Goal: Information Seeking & Learning: Learn about a topic

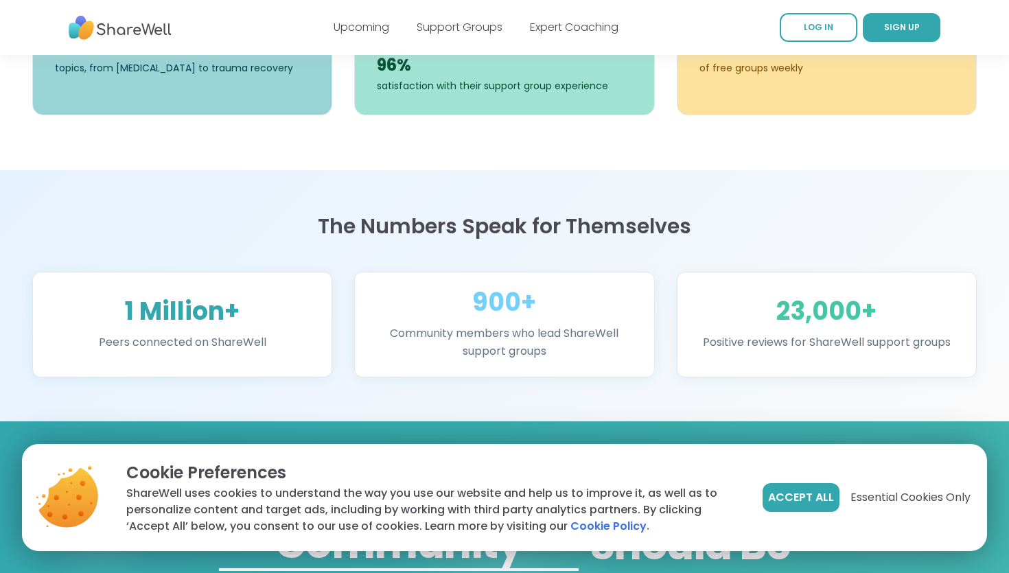
scroll to position [802, 0]
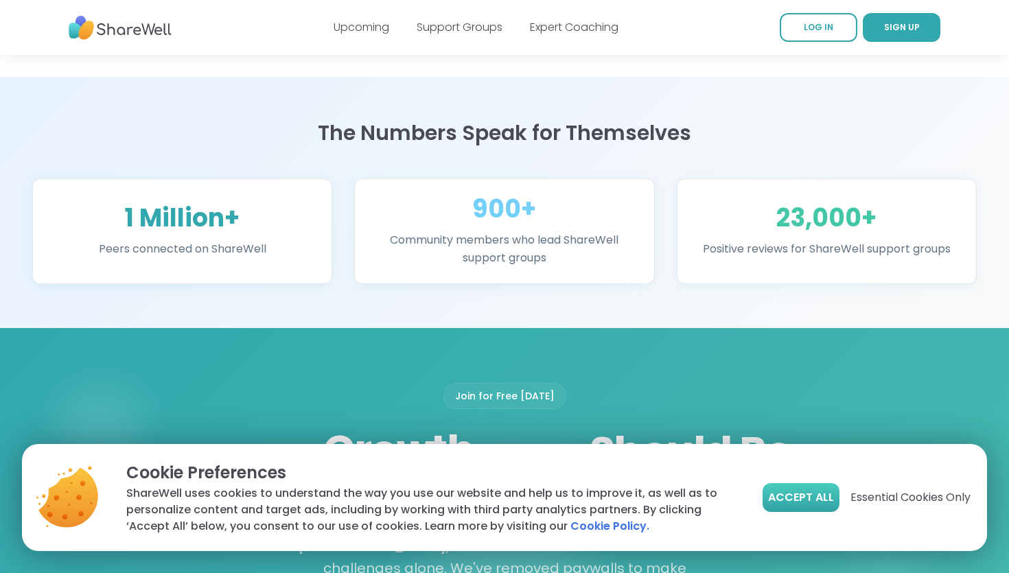
click at [802, 503] on span "Accept All" at bounding box center [801, 497] width 66 height 16
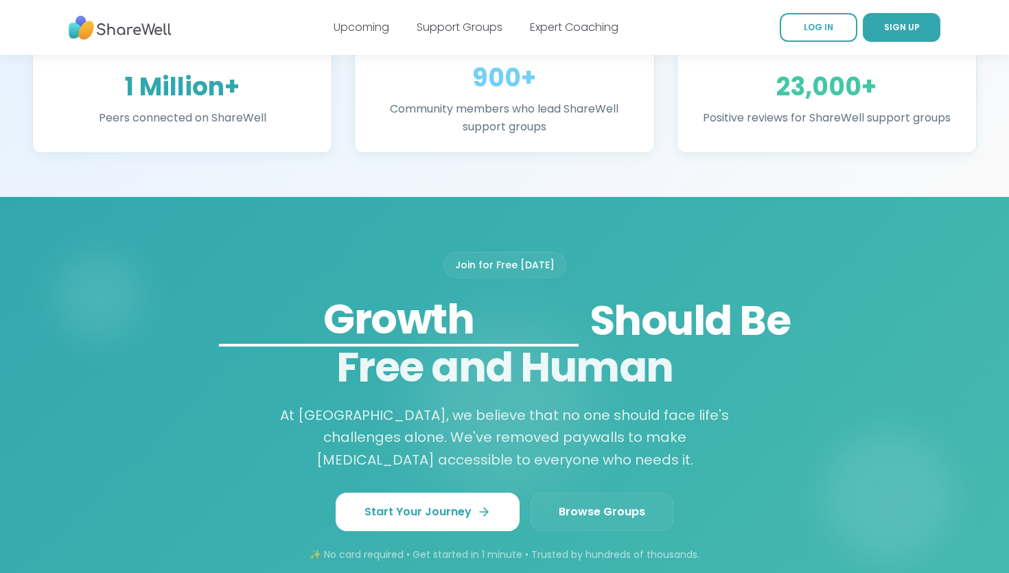
scroll to position [966, 0]
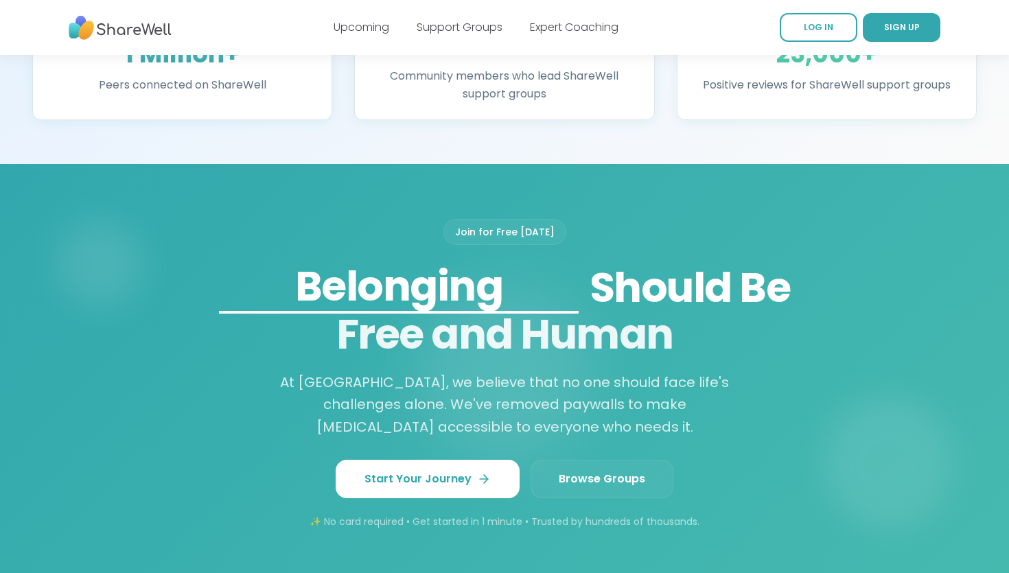
click at [588, 471] on span "Browse Groups" at bounding box center [602, 479] width 86 height 16
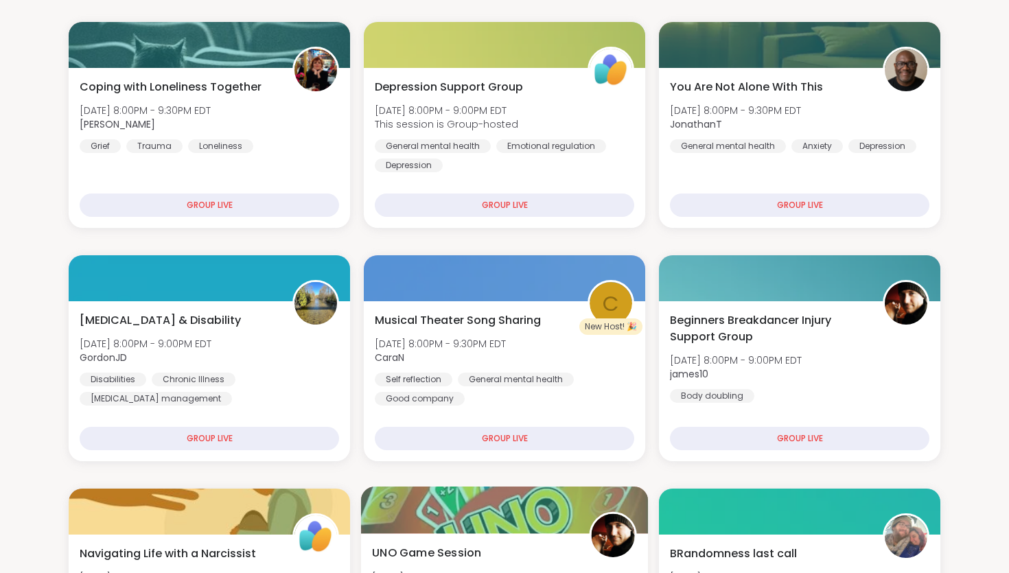
scroll to position [172, 0]
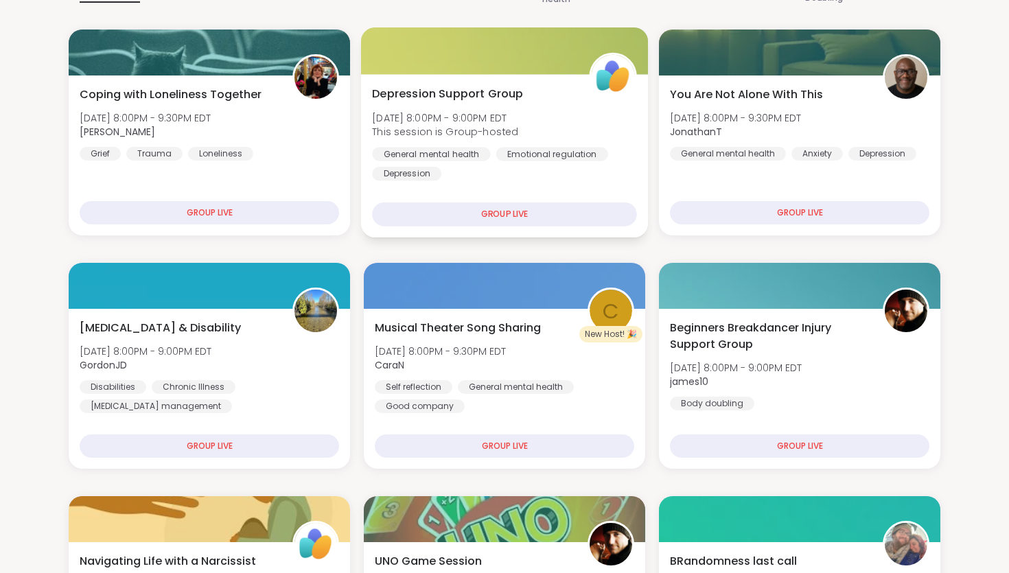
click at [489, 89] on span "Depression Support Group" at bounding box center [447, 94] width 151 height 16
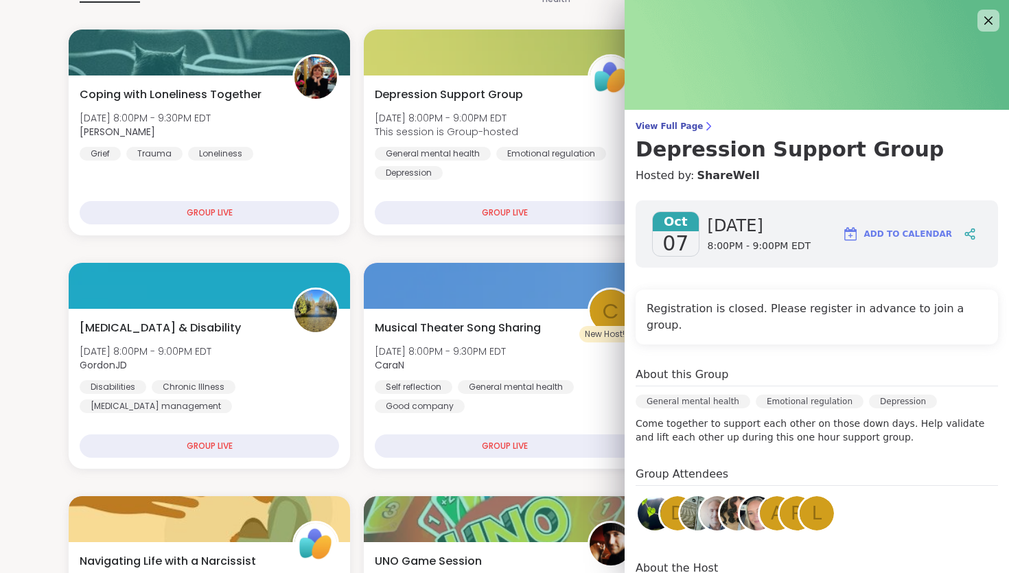
click at [693, 496] on img at bounding box center [697, 513] width 34 height 34
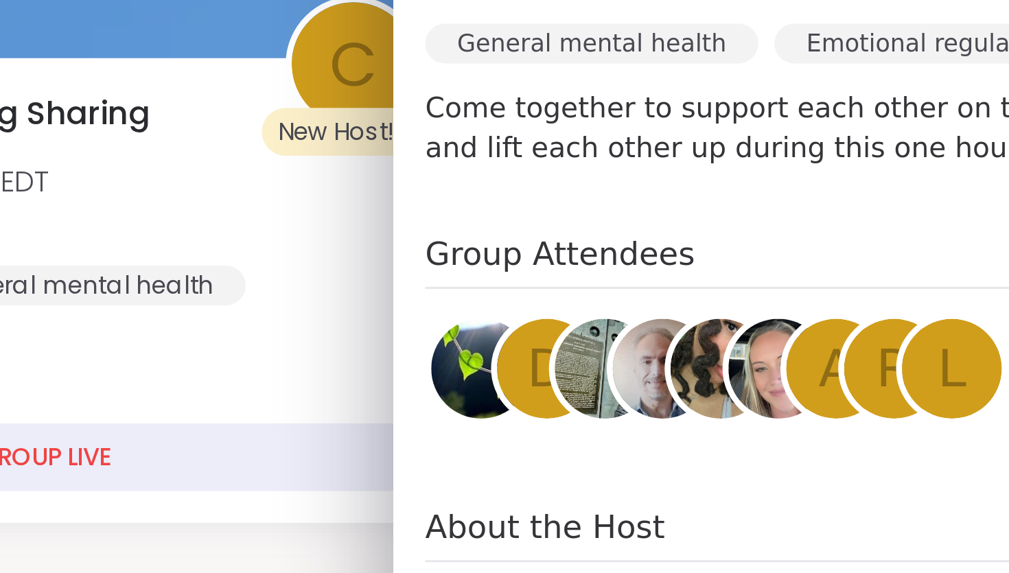
scroll to position [97, 0]
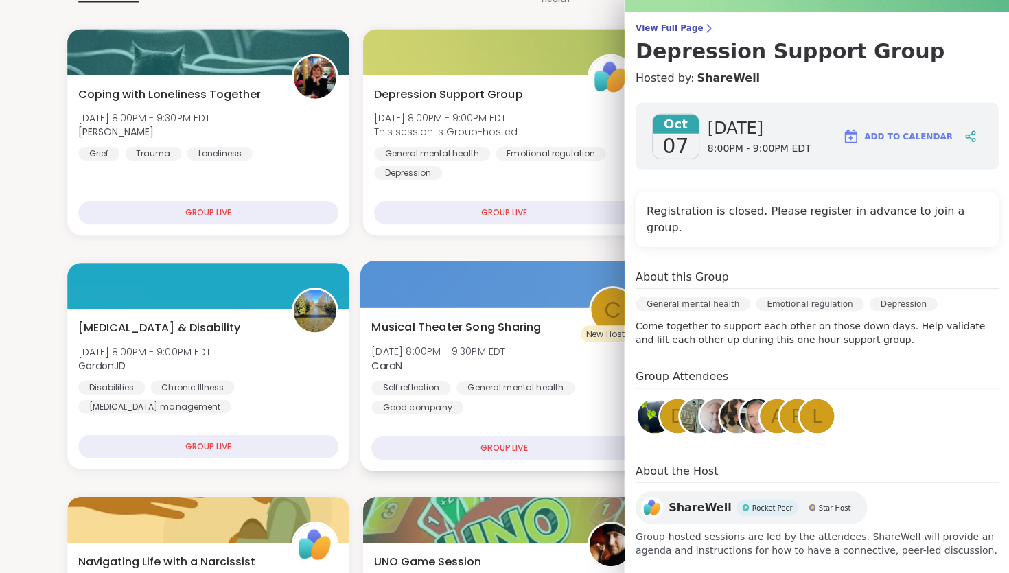
click at [532, 416] on div "Musical Theater Song Sharing Tue, Oct 07 | 8:00PM - 9:30PM EDT CaraN Self refle…" at bounding box center [504, 389] width 287 height 163
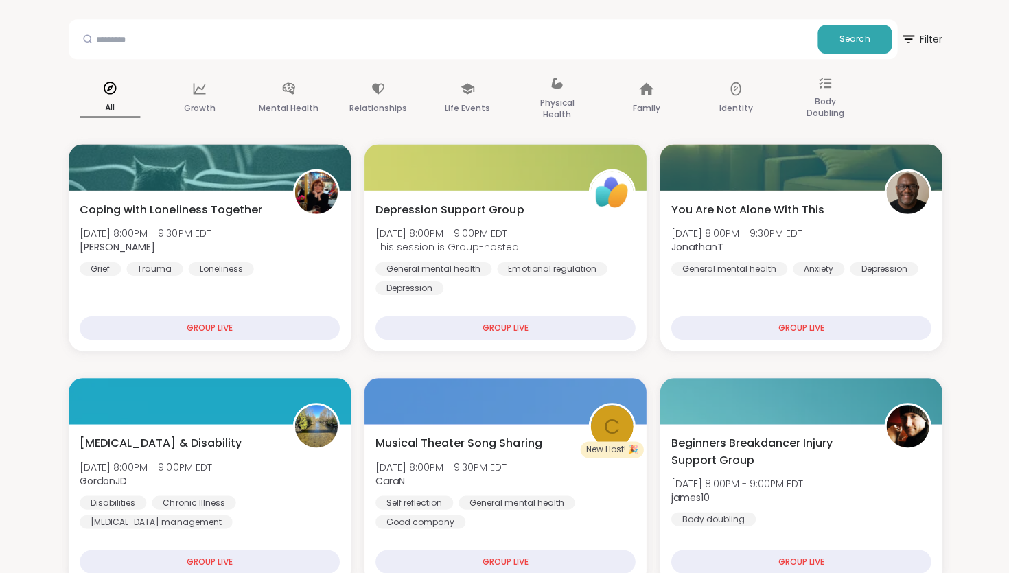
scroll to position [0, 0]
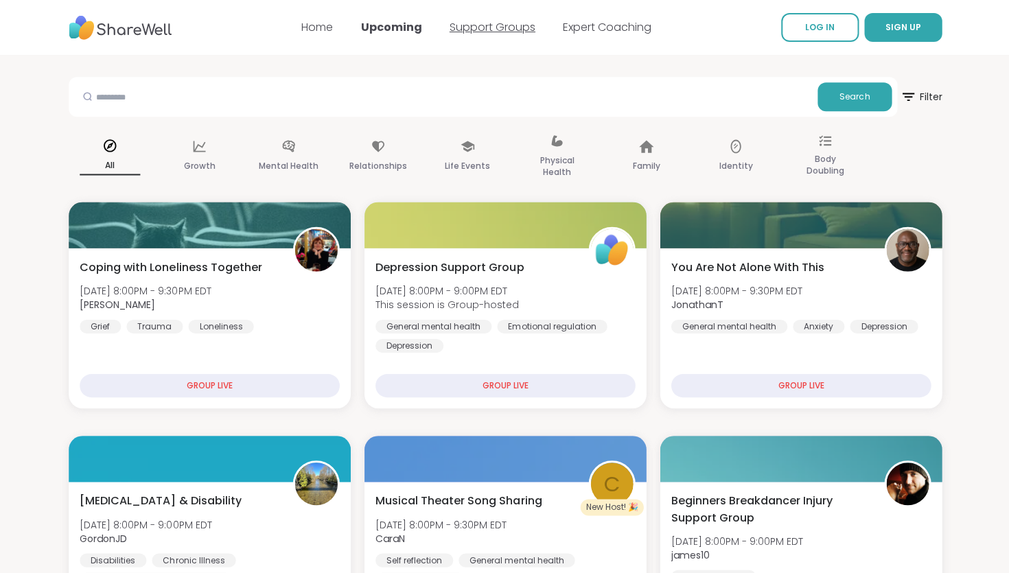
click at [481, 28] on link "Support Groups" at bounding box center [492, 27] width 86 height 16
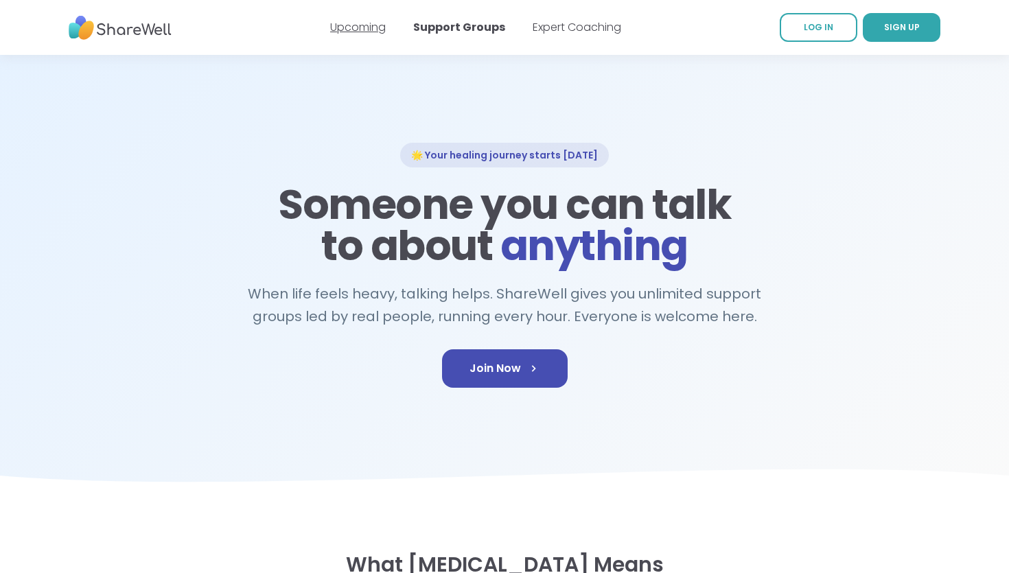
click at [376, 25] on link "Upcoming" at bounding box center [358, 27] width 56 height 16
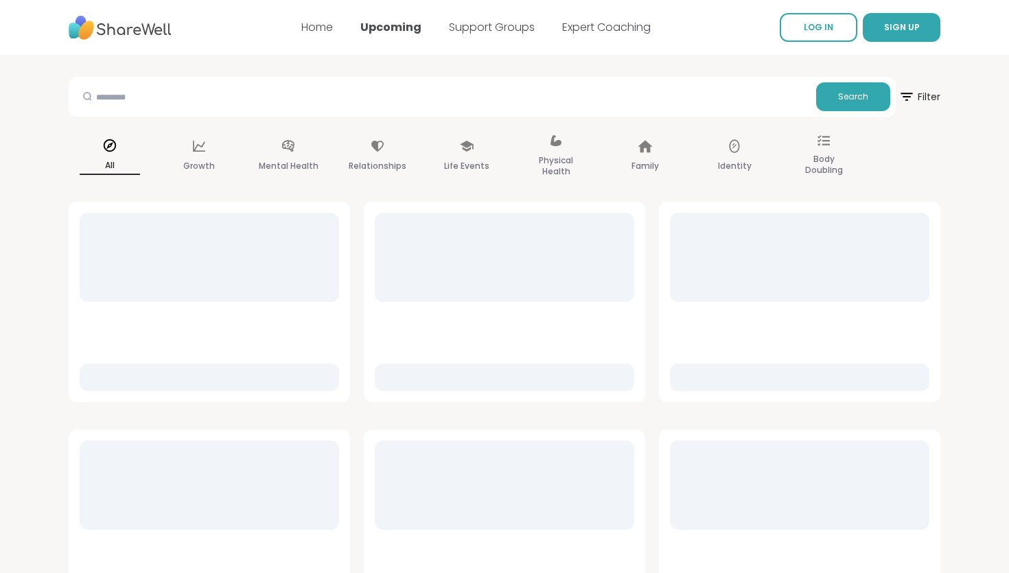
click at [611, 73] on div "Search Filter All Growth Mental Health Relationships Life Events Physical Healt…" at bounding box center [505, 570] width 872 height 1031
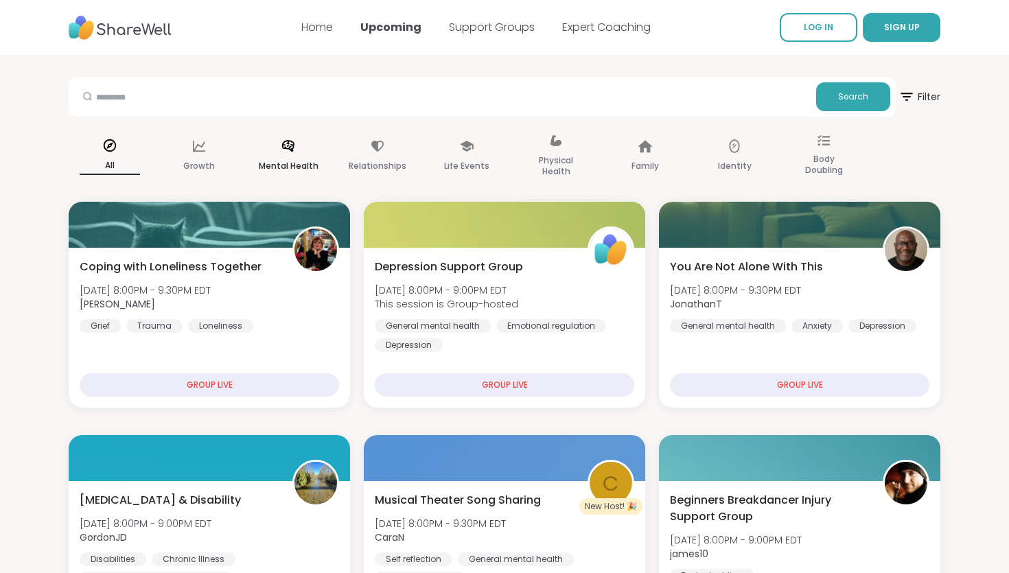
click at [299, 143] on div "Mental Health" at bounding box center [288, 156] width 82 height 69
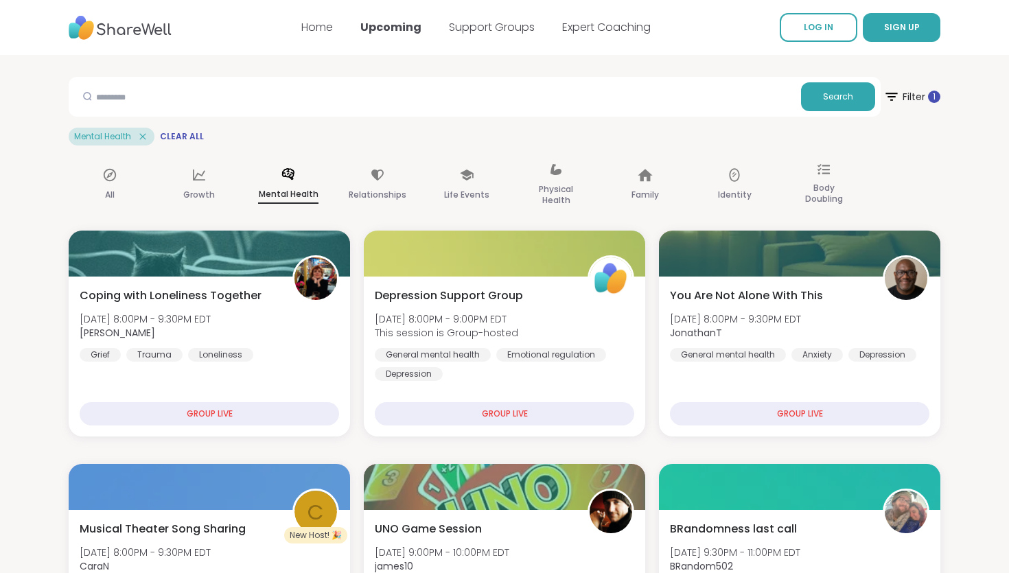
click at [146, 134] on icon at bounding box center [143, 136] width 12 height 12
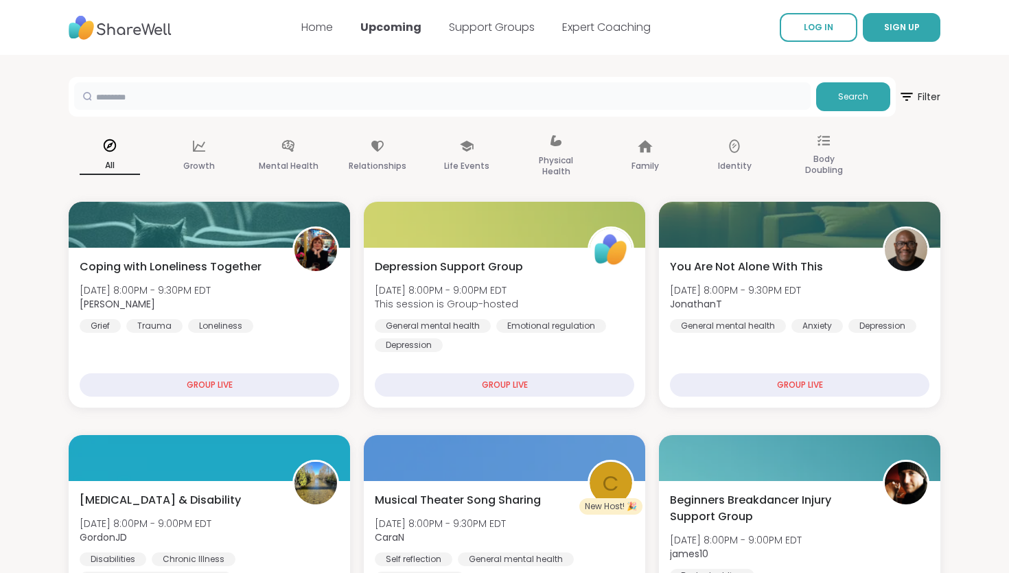
click at [153, 103] on input "text" at bounding box center [442, 95] width 737 height 27
type input "**********"
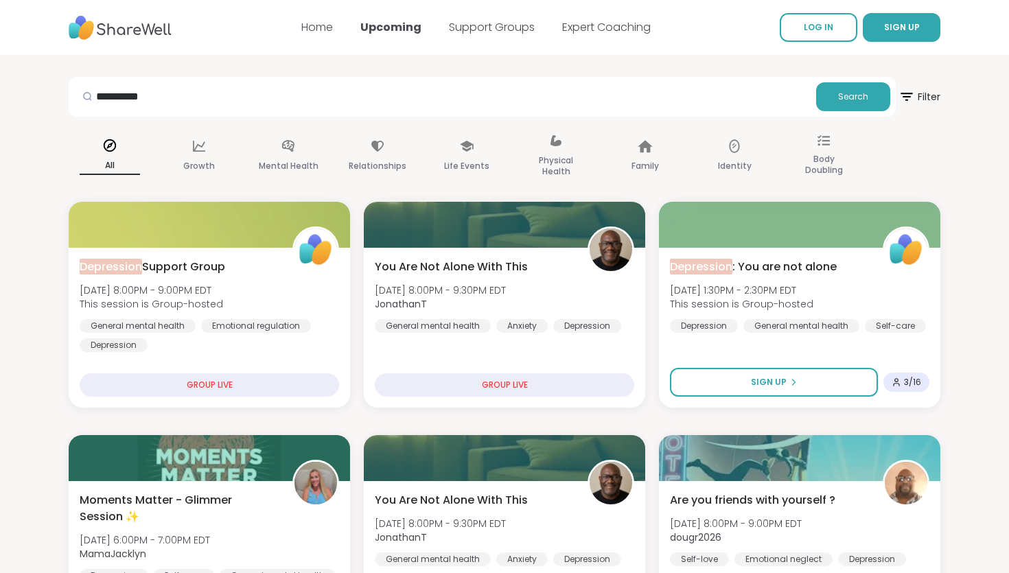
click at [632, 33] on link "Expert Coaching" at bounding box center [606, 27] width 89 height 16
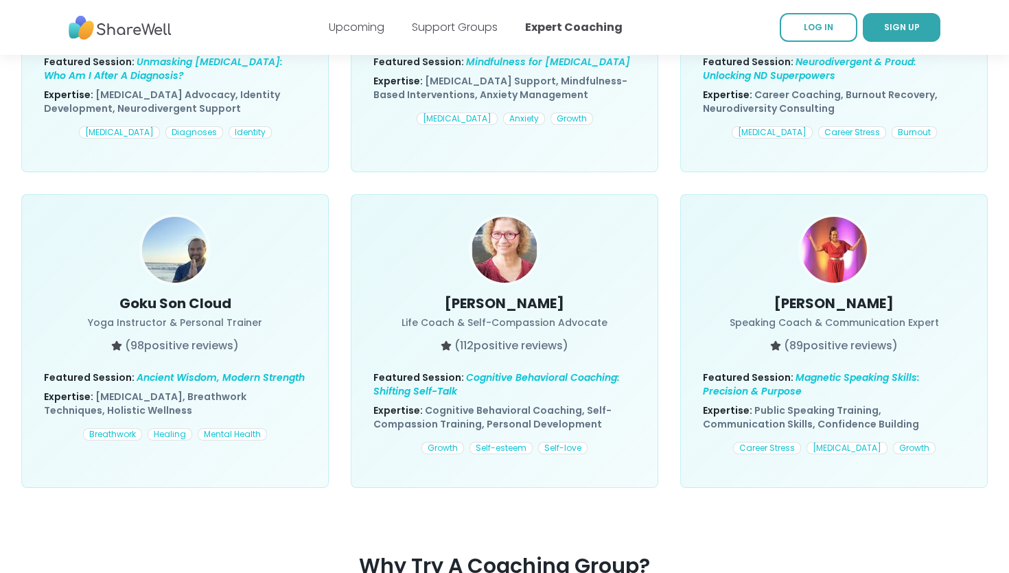
scroll to position [702, 0]
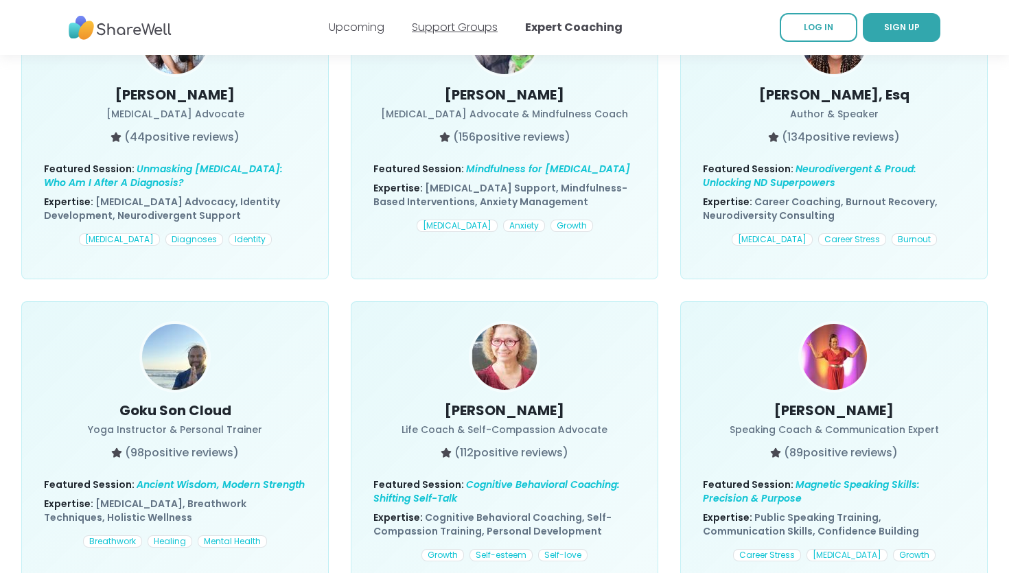
click at [432, 28] on link "Support Groups" at bounding box center [455, 27] width 86 height 16
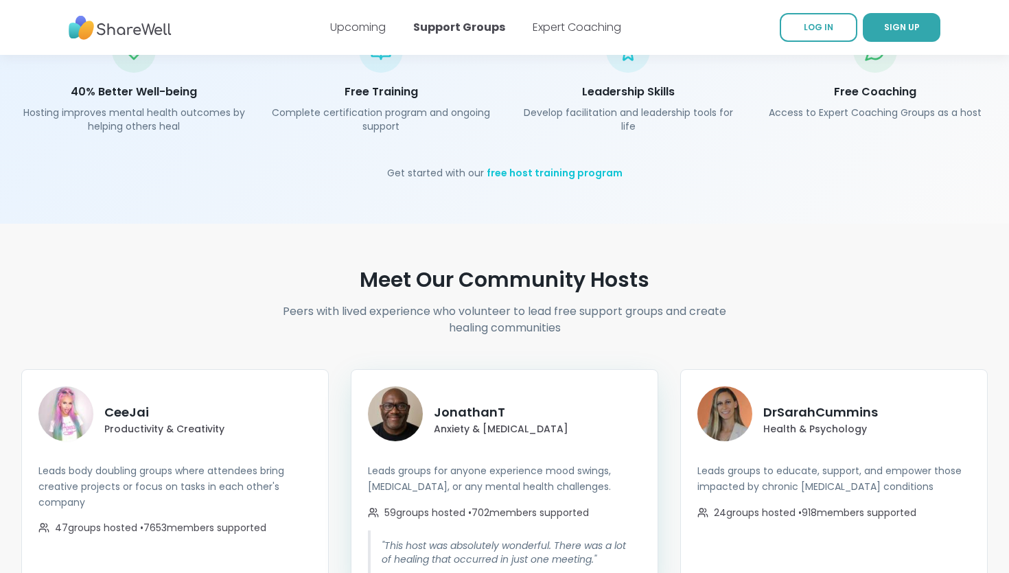
scroll to position [2117, 0]
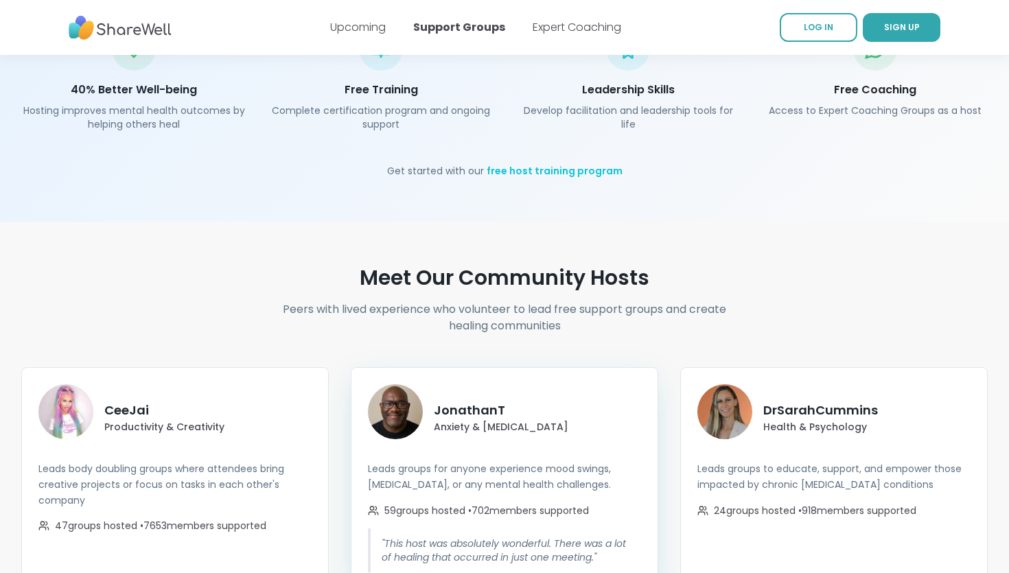
click at [460, 401] on p "JonathanT" at bounding box center [501, 410] width 135 height 19
click at [391, 406] on img at bounding box center [395, 411] width 55 height 55
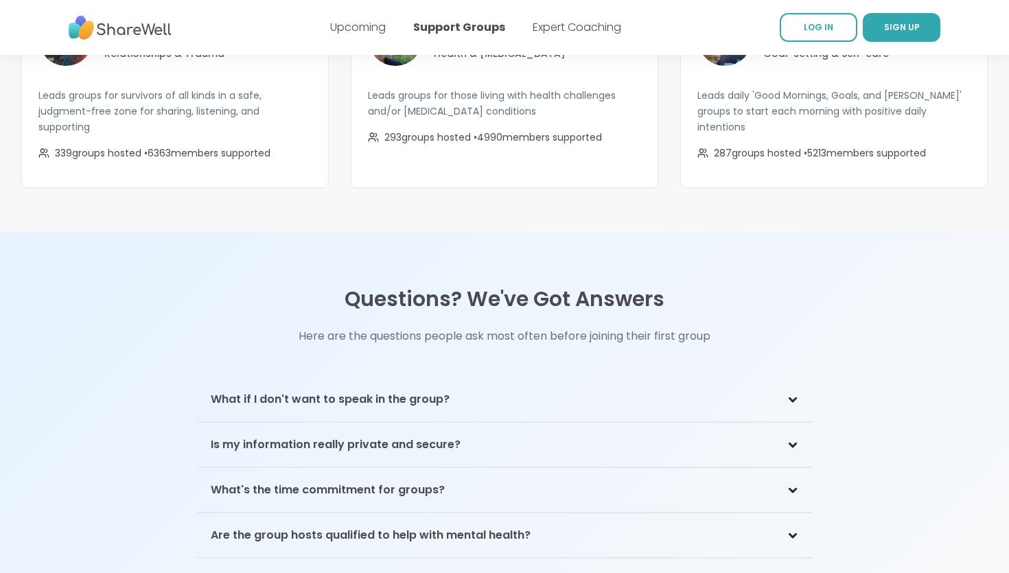
scroll to position [2763, 0]
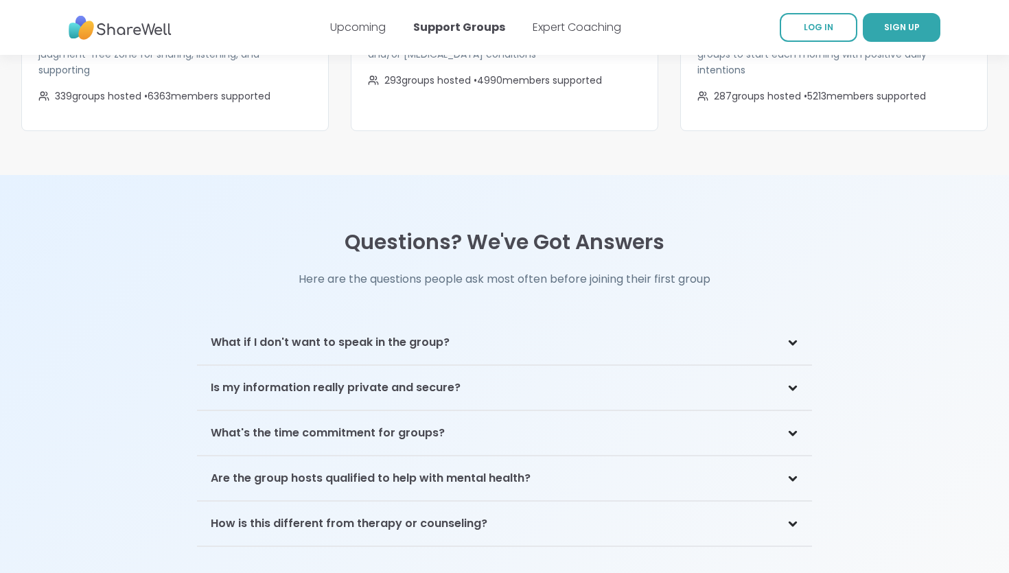
click at [500, 322] on div "What if I don't want to speak in the group?" at bounding box center [504, 343] width 615 height 45
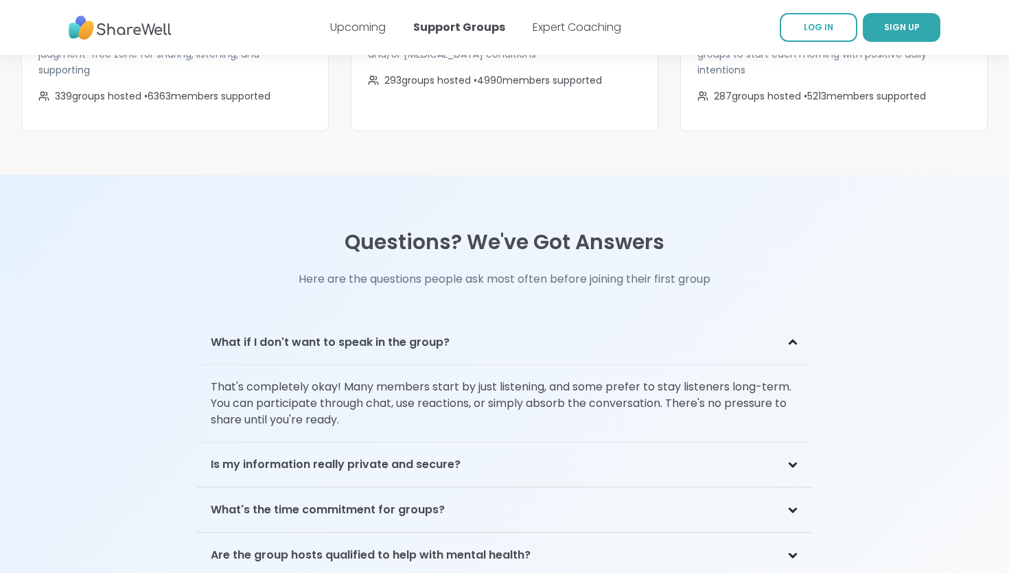
click at [500, 322] on div "What if I don't want to speak in the group?" at bounding box center [504, 343] width 615 height 45
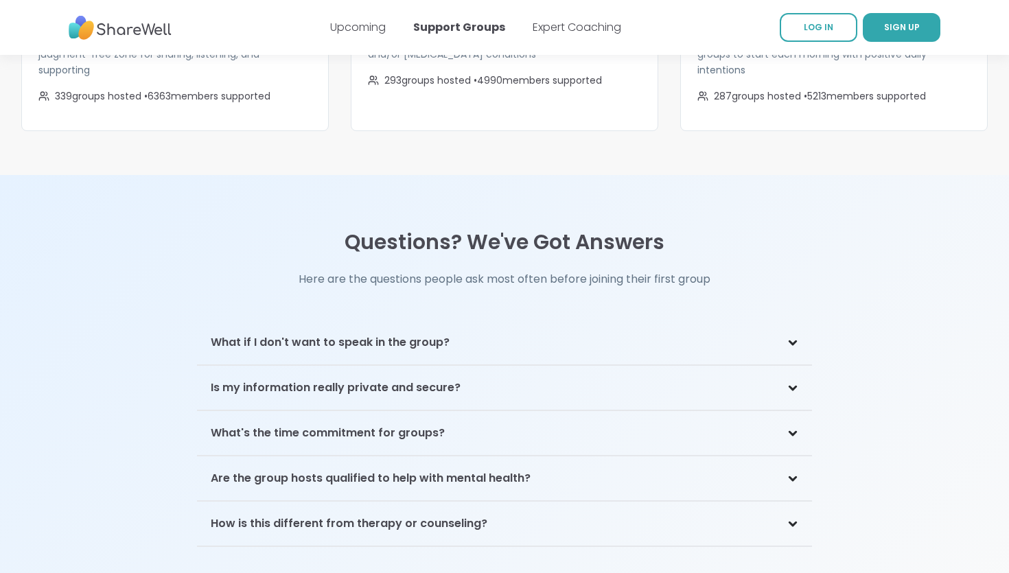
click at [482, 369] on div "Is my information really private and secure?" at bounding box center [504, 388] width 615 height 45
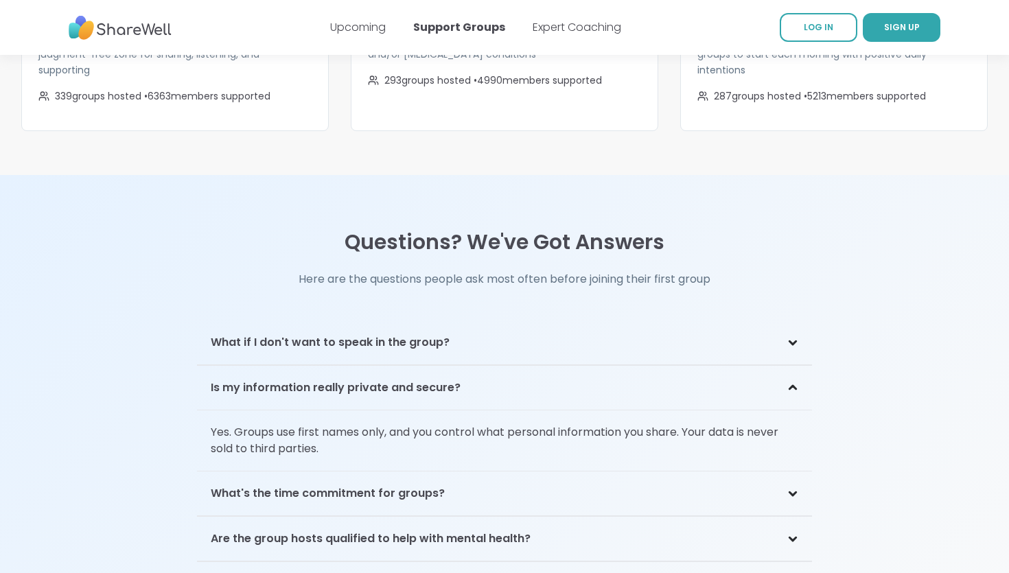
click at [481, 369] on div "Is my information really private and secure?" at bounding box center [504, 388] width 615 height 45
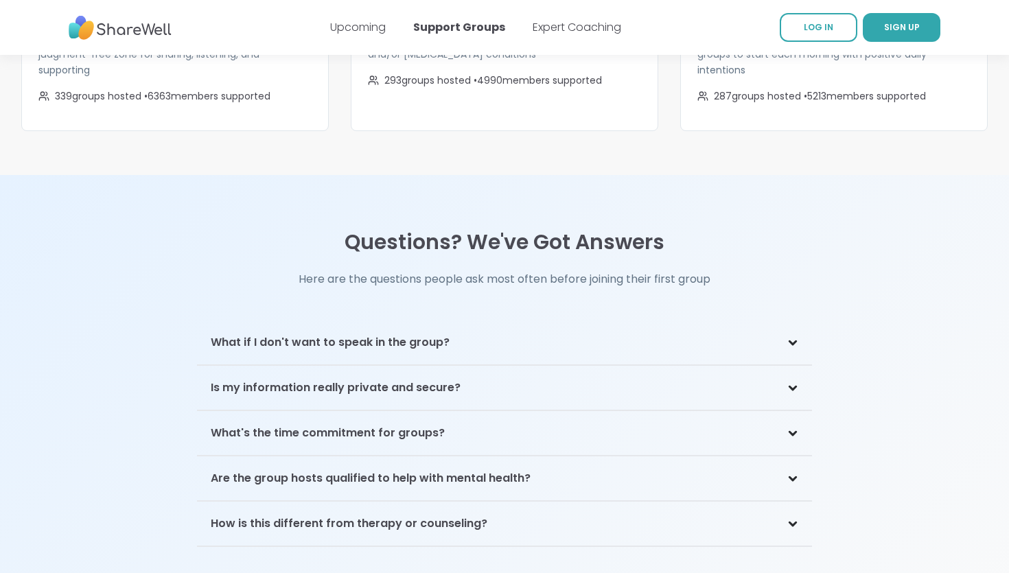
click at [460, 411] on div "What's the time commitment for groups?" at bounding box center [504, 433] width 615 height 45
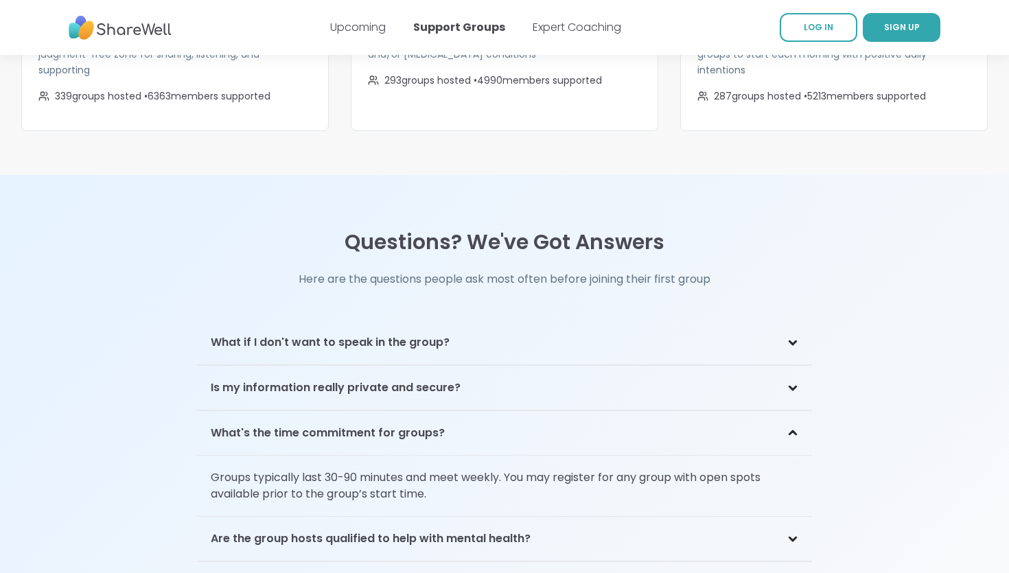
click at [460, 411] on div "What's the time commitment for groups?" at bounding box center [504, 433] width 615 height 45
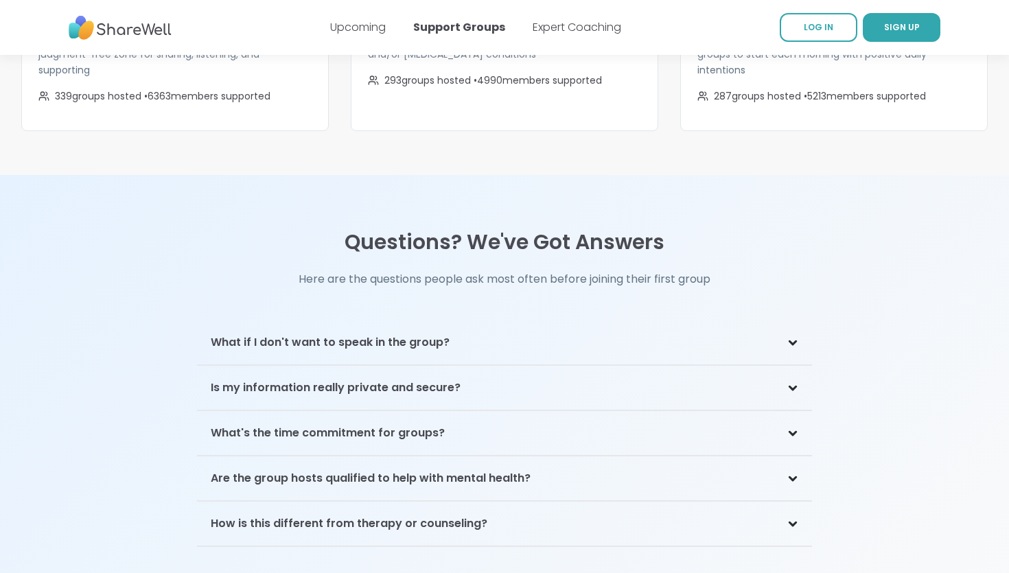
click at [465, 470] on h3 "Are the group hosts qualified to help with mental health?" at bounding box center [371, 478] width 320 height 16
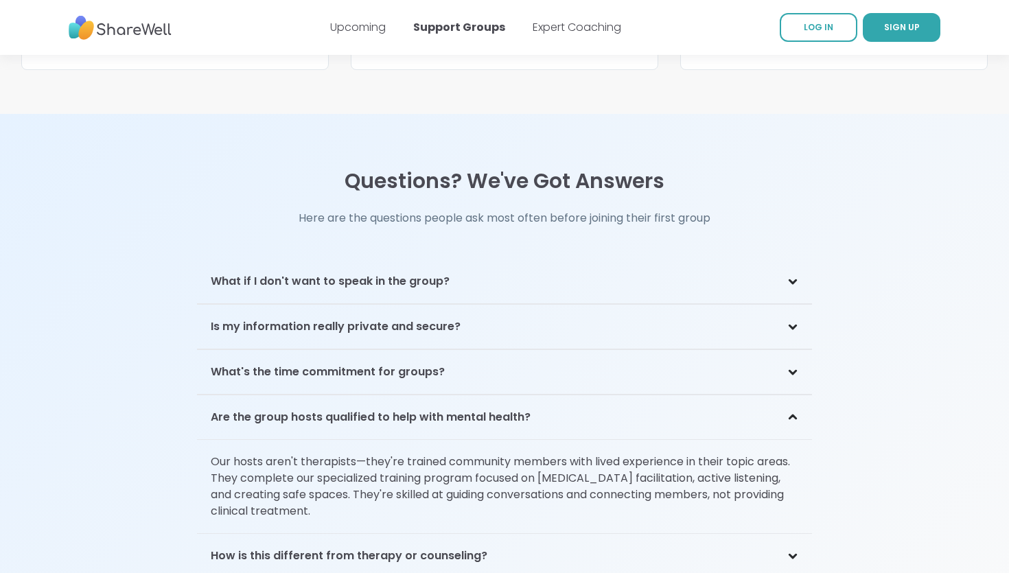
scroll to position [2826, 0]
click at [727, 413] on div "Are the group hosts qualified to help with mental health?" at bounding box center [504, 416] width 615 height 45
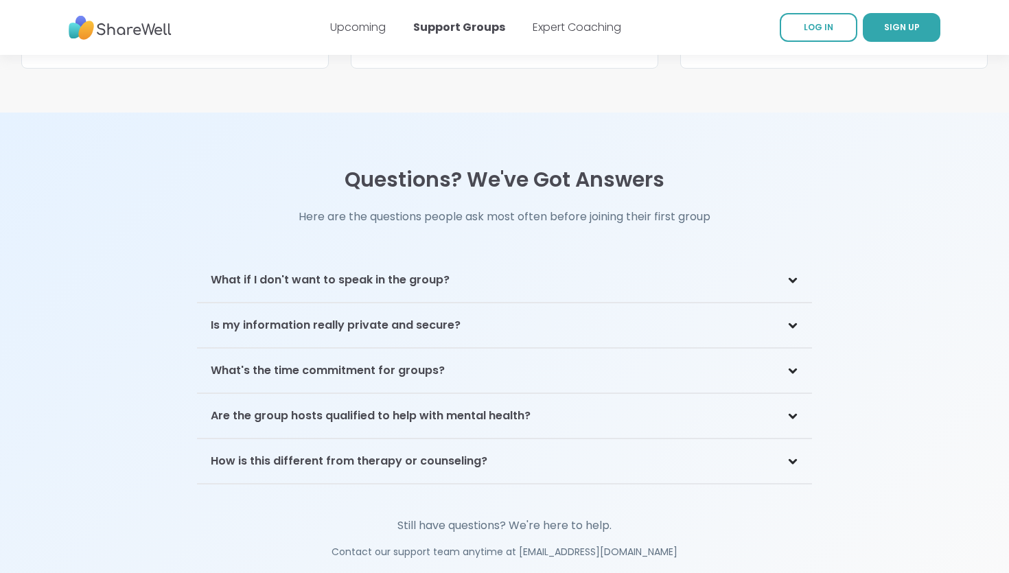
click at [559, 454] on div "How is this different from therapy or counseling?" at bounding box center [504, 461] width 615 height 45
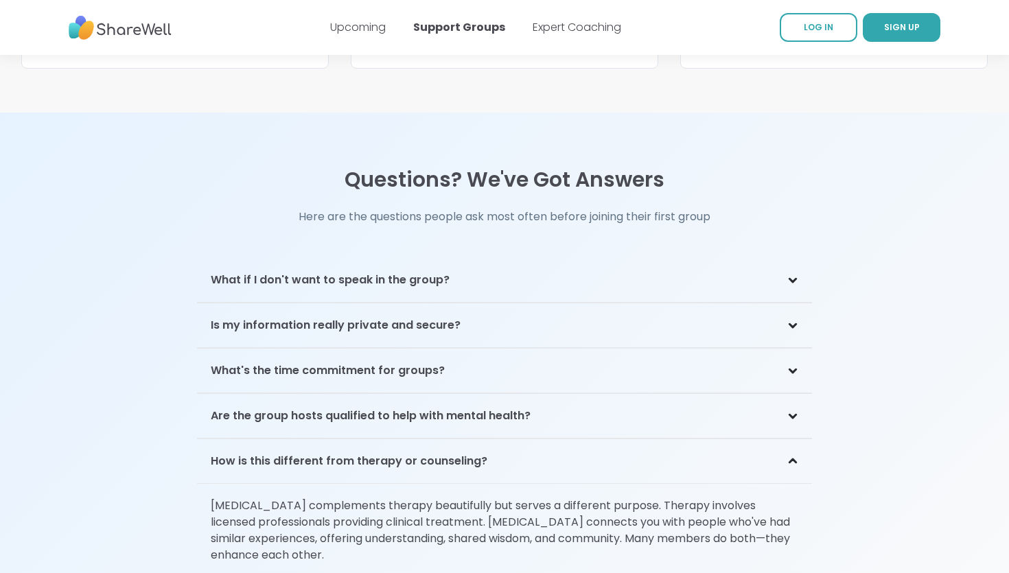
click at [559, 454] on div "How is this different from therapy or counseling?" at bounding box center [504, 461] width 615 height 45
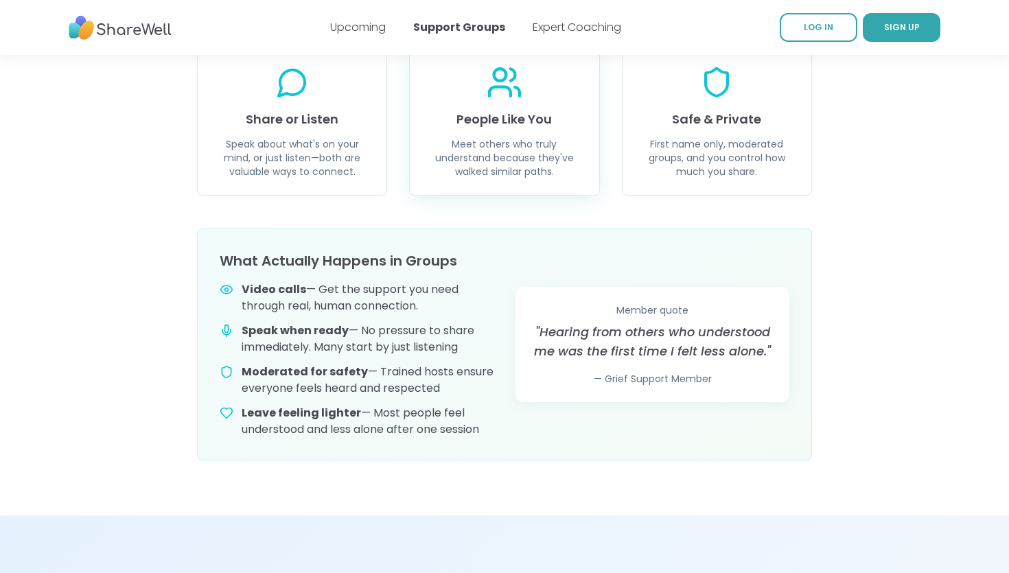
scroll to position [468, 0]
